Goal: Find specific page/section: Find specific page/section

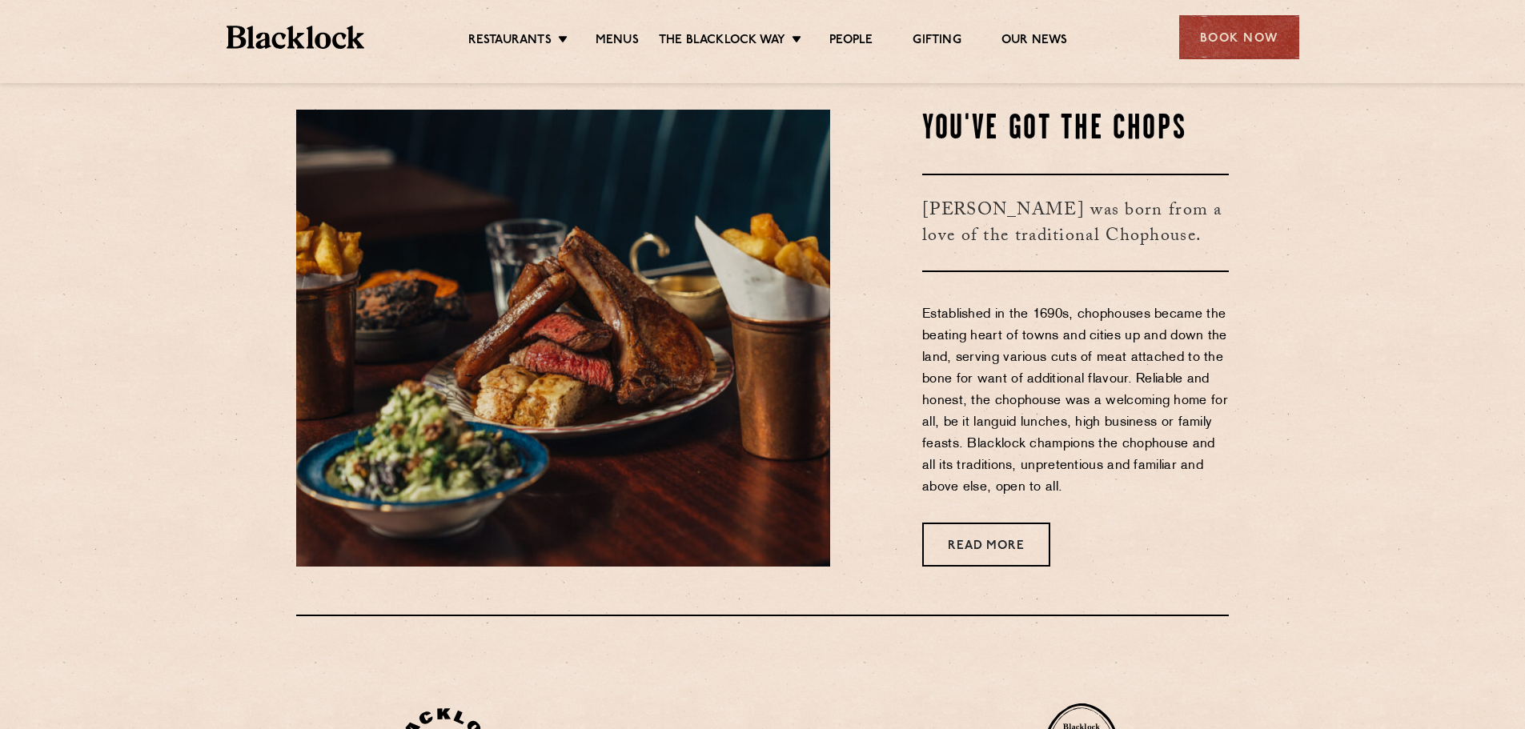
scroll to position [561, 0]
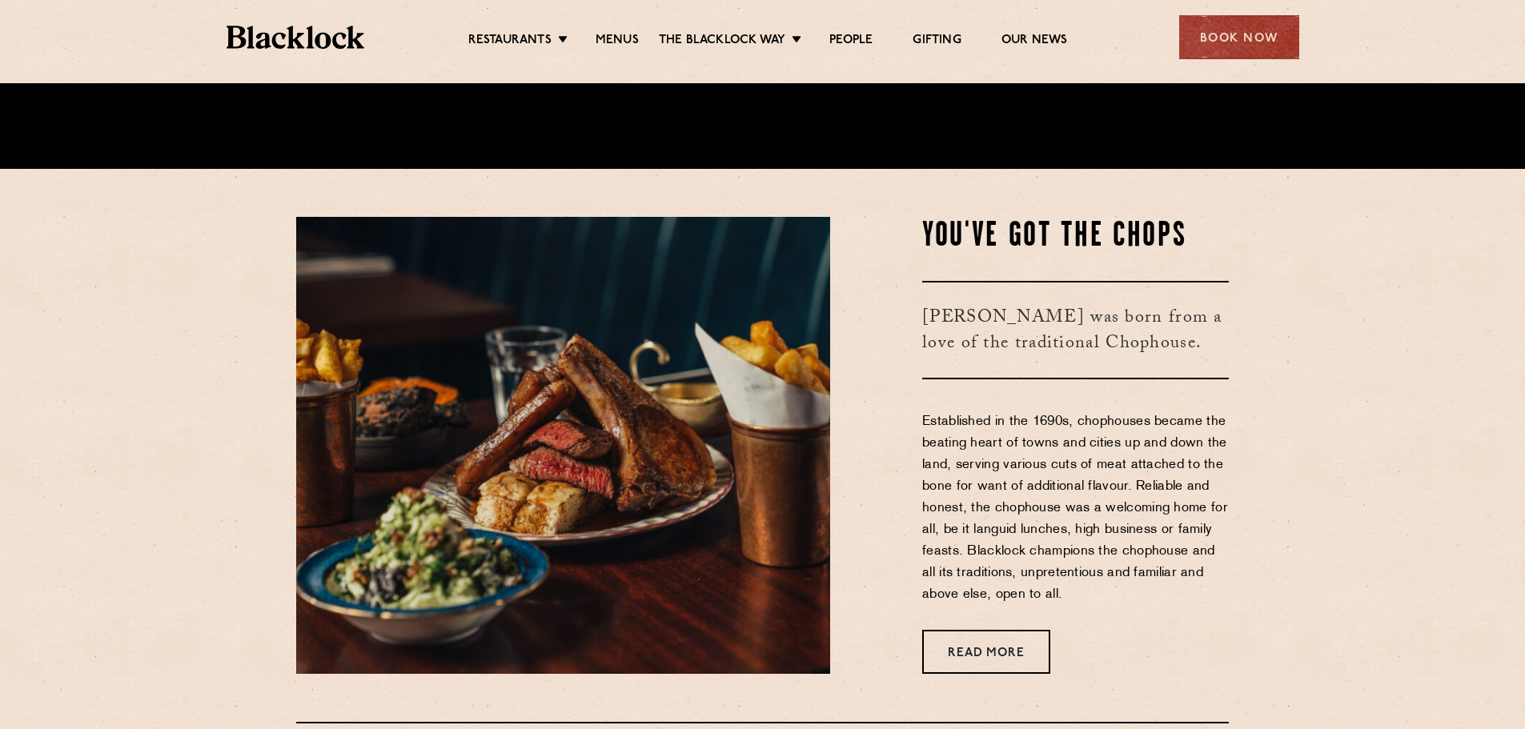
click at [575, 451] on img at bounding box center [563, 445] width 534 height 457
drag, startPoint x: 934, startPoint y: 244, endPoint x: 1204, endPoint y: 237, distance: 269.9
click at [1204, 237] on h2 "You've Got The Chops" at bounding box center [1075, 237] width 307 height 40
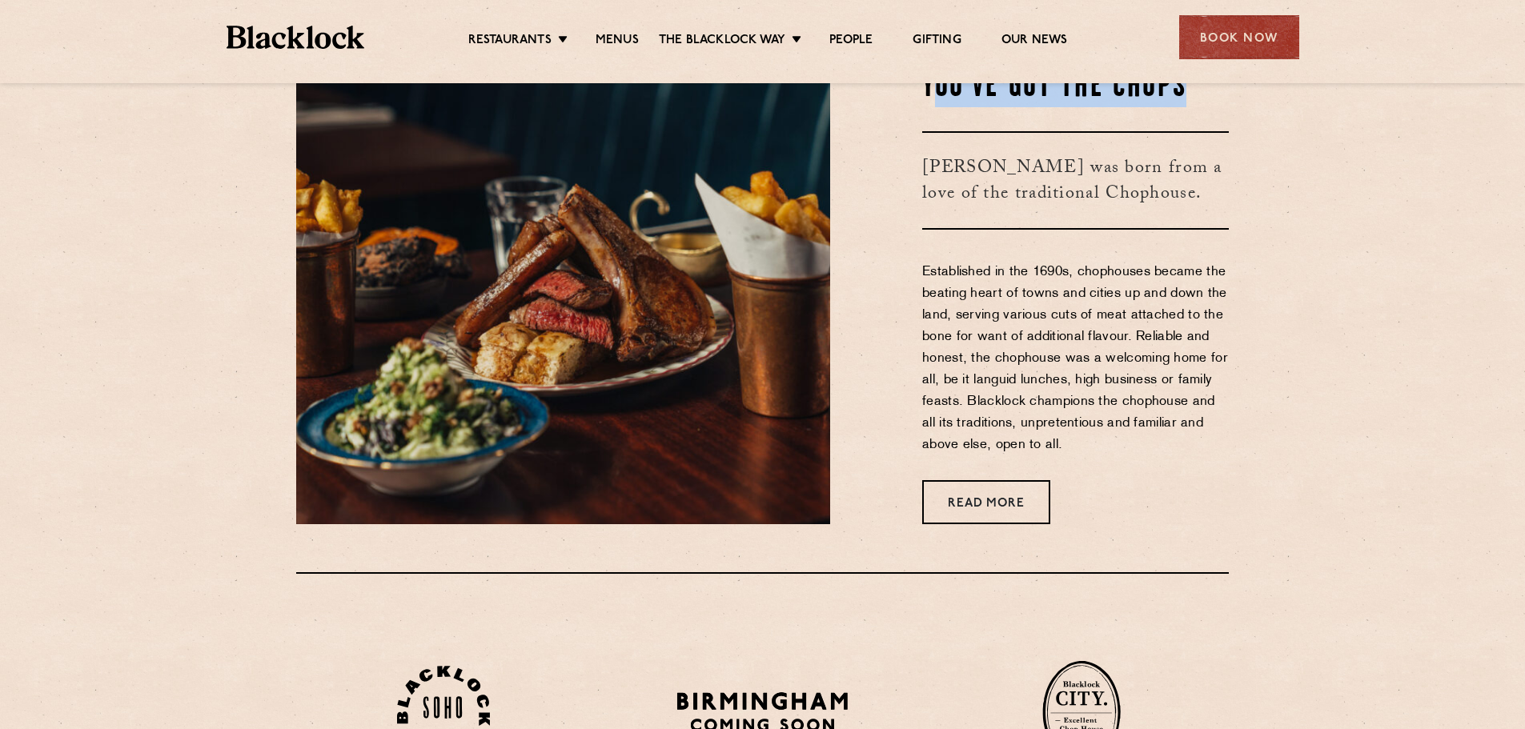
scroll to position [721, 0]
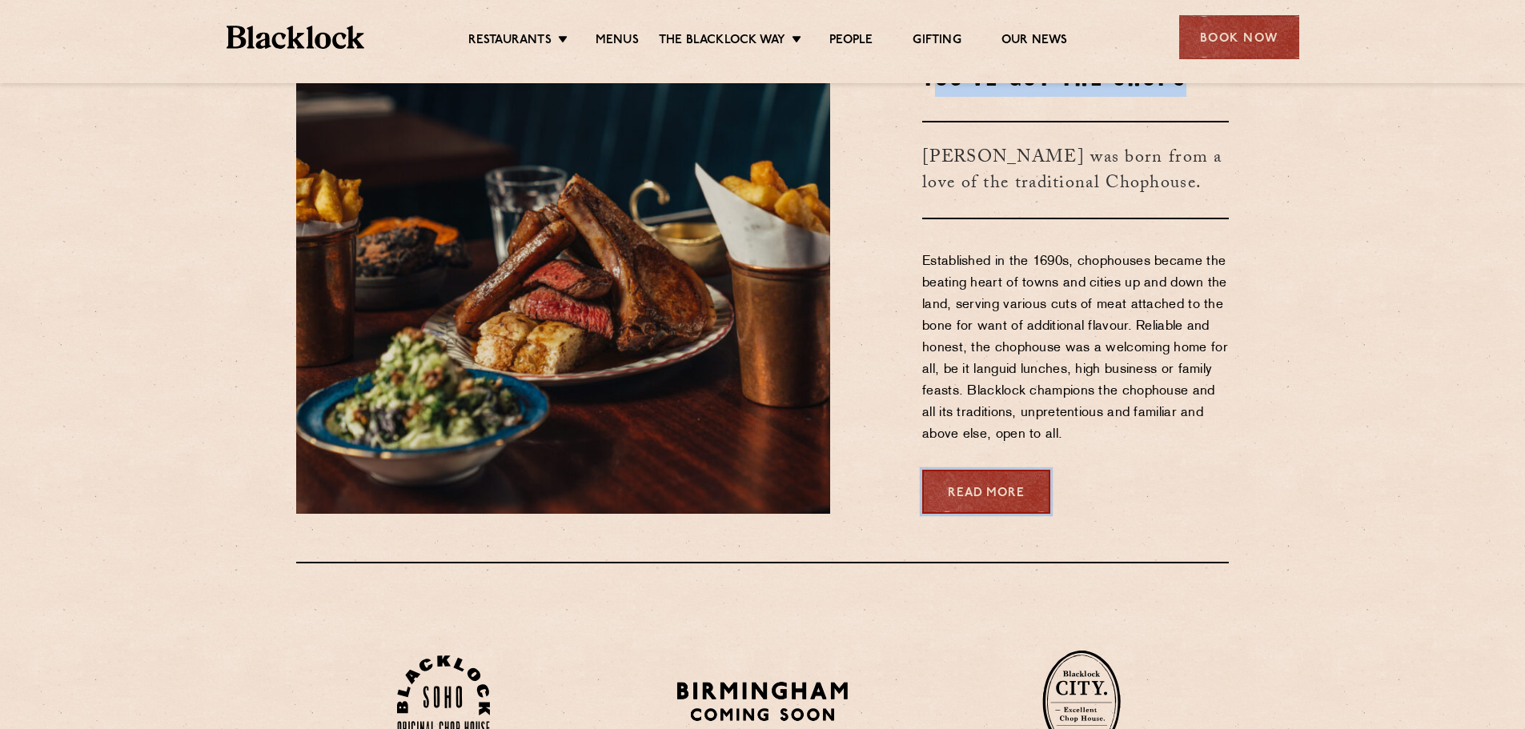
click at [1026, 484] on link "Read More" at bounding box center [986, 492] width 128 height 44
